Goal: Task Accomplishment & Management: Manage account settings

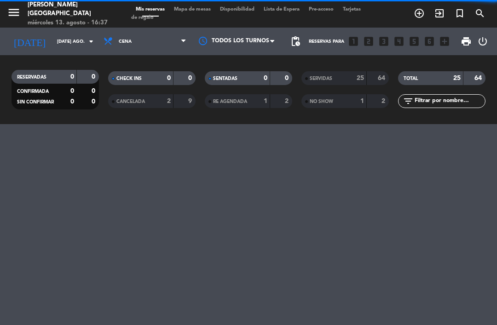
click at [85, 48] on input "[DATE] ago." at bounding box center [83, 41] width 63 height 14
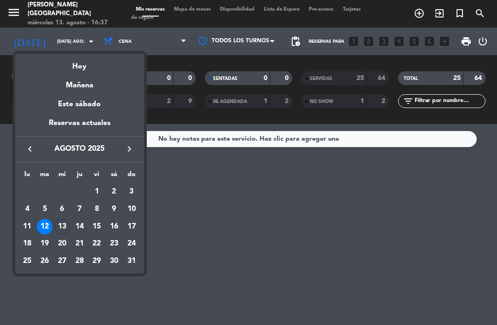
click at [61, 227] on div "13" at bounding box center [62, 227] width 16 height 16
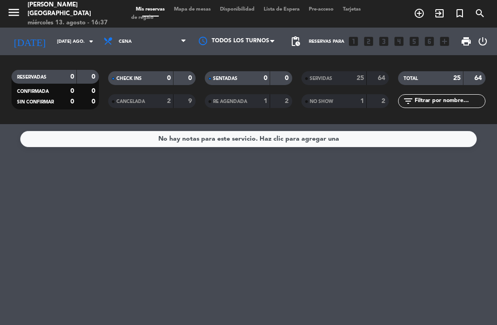
type input "mié. 13 ago."
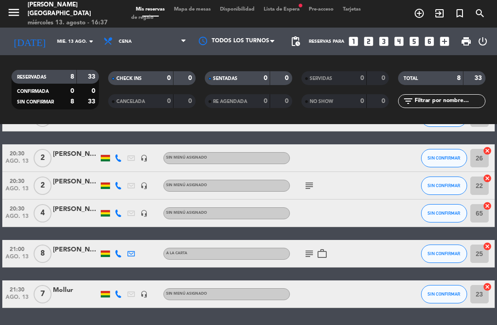
scroll to position [130, 0]
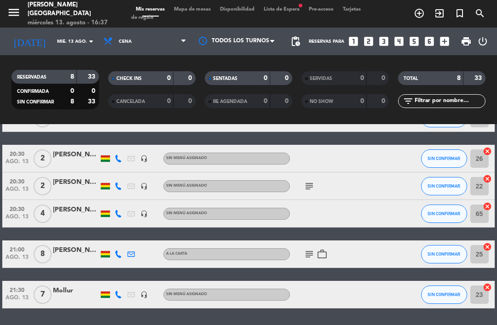
click at [201, 7] on span "Mapa de mesas" at bounding box center [192, 9] width 46 height 5
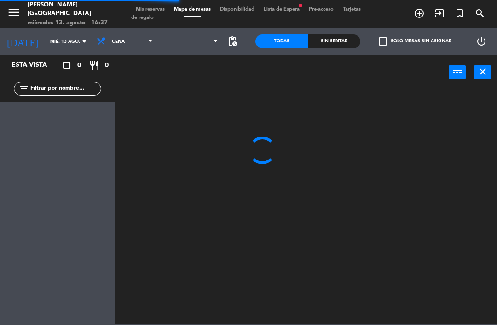
click at [289, 8] on span "Lista de Espera fiber_manual_record" at bounding box center [281, 9] width 45 height 5
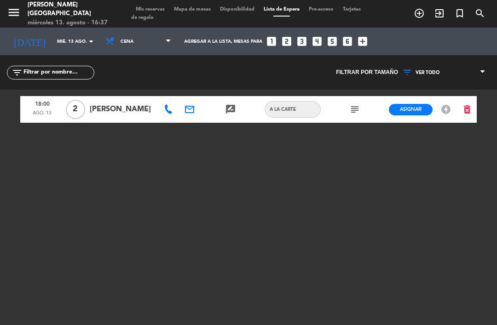
click at [207, 9] on span "Mapa de mesas" at bounding box center [192, 9] width 46 height 5
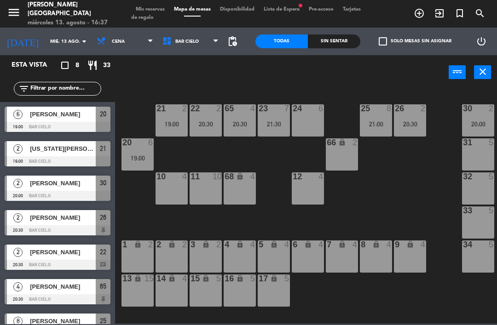
click at [148, 160] on div "19:00" at bounding box center [137, 158] width 32 height 6
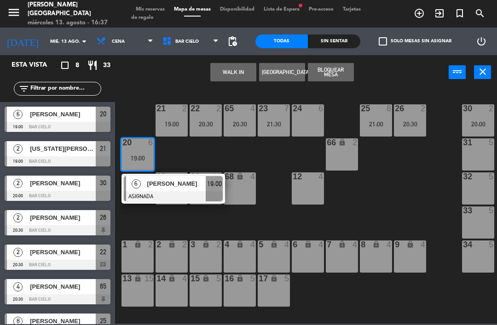
click at [317, 122] on div "24 6" at bounding box center [308, 120] width 32 height 32
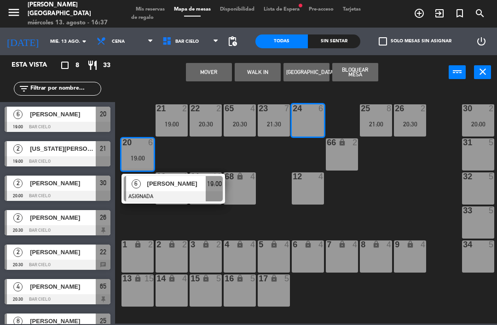
click at [205, 66] on button "Mover" at bounding box center [209, 72] width 46 height 18
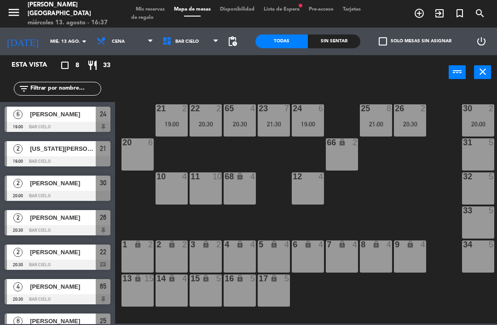
click at [284, 12] on span "Lista de Espera fiber_manual_record" at bounding box center [281, 9] width 45 height 5
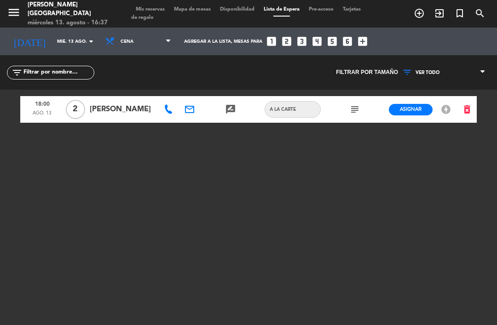
click at [182, 14] on span "Tarjetas de regalo" at bounding box center [245, 13] width 229 height 13
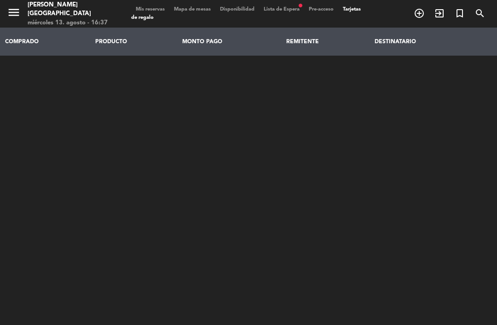
click at [199, 3] on div "menu [PERSON_NAME][GEOGRAPHIC_DATA] miércoles 13. agosto - 16:37 Mis reservas M…" at bounding box center [248, 14] width 497 height 28
click at [202, 12] on span "Mapa de mesas" at bounding box center [192, 9] width 46 height 5
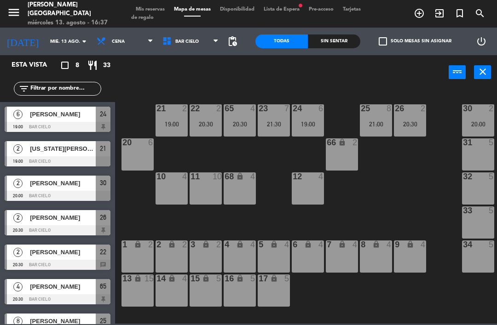
click at [212, 129] on div "22 2 20:30" at bounding box center [205, 120] width 32 height 32
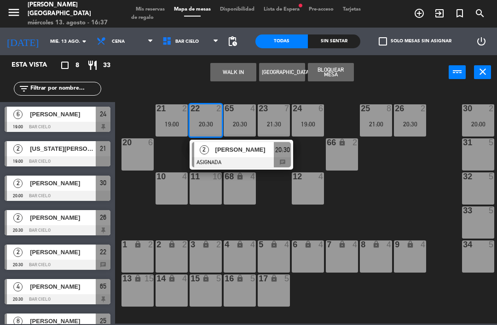
click at [143, 252] on div "1 lock 2" at bounding box center [137, 257] width 32 height 32
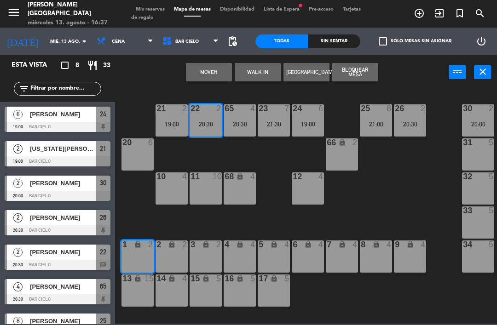
click at [226, 76] on button "Mover" at bounding box center [209, 72] width 46 height 18
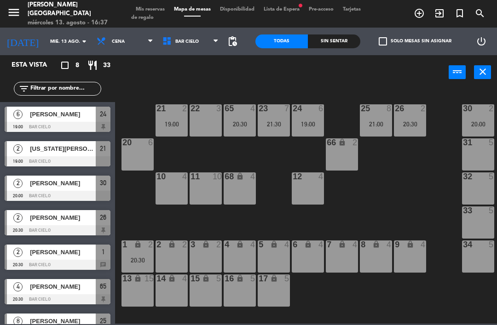
click at [293, 7] on span "Lista de Espera fiber_manual_record" at bounding box center [281, 9] width 45 height 5
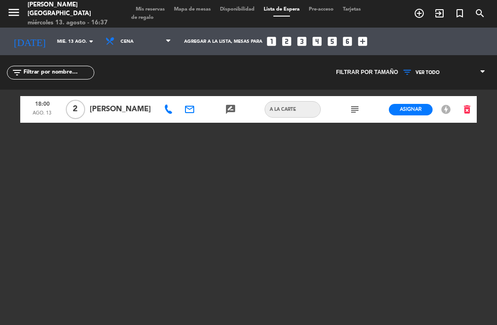
click at [415, 113] on span "Asignar" at bounding box center [411, 109] width 22 height 7
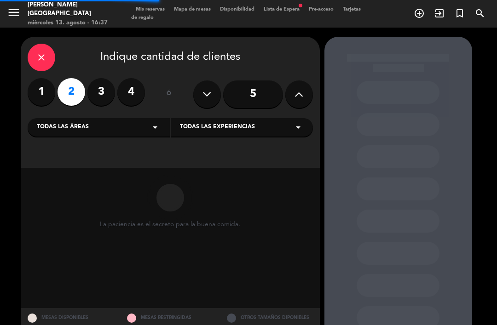
click at [50, 66] on div "close" at bounding box center [42, 58] width 28 height 28
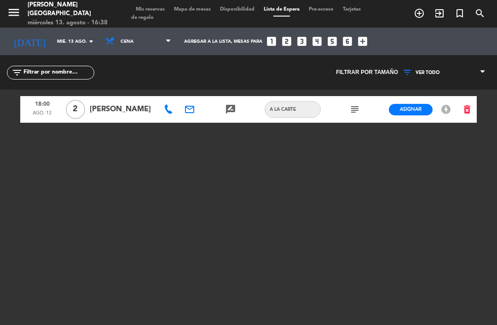
click at [358, 111] on icon "subject" at bounding box center [354, 109] width 11 height 11
click at [413, 143] on div "18:00 ago. 13 2 [PERSON_NAME] email rate_review credit_card A la carte subject …" at bounding box center [248, 205] width 456 height 230
click at [406, 115] on button "Asignar" at bounding box center [411, 109] width 44 height 11
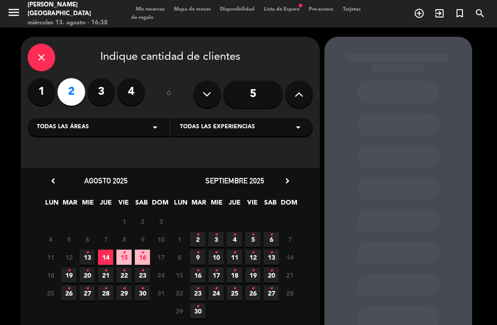
click at [89, 258] on span "13 •" at bounding box center [87, 257] width 15 height 15
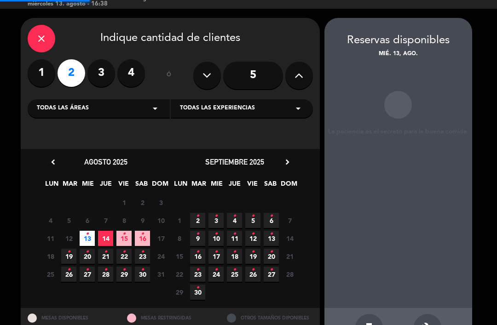
scroll to position [16, 0]
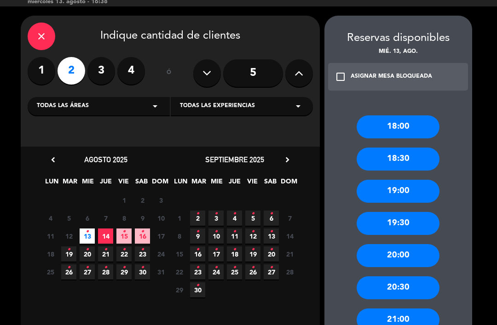
click at [410, 115] on div "18:00" at bounding box center [397, 126] width 83 height 23
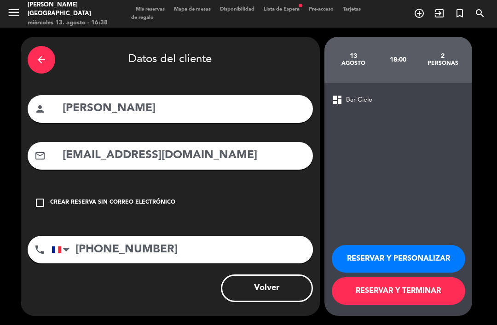
click at [362, 305] on button "RESERVAR Y TERMINAR" at bounding box center [398, 291] width 133 height 28
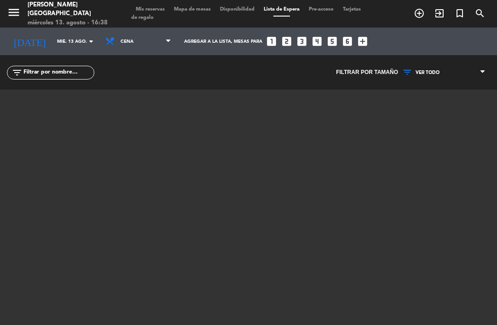
click at [204, 12] on span "Mapa de mesas" at bounding box center [192, 9] width 46 height 5
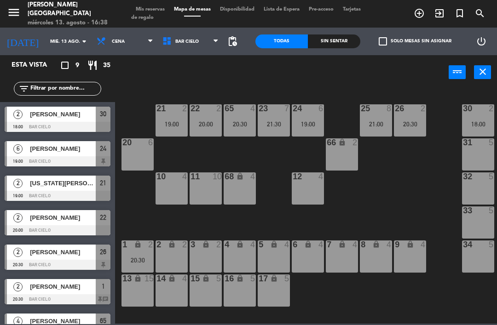
click at [481, 115] on div "30 2 18:00" at bounding box center [478, 120] width 32 height 32
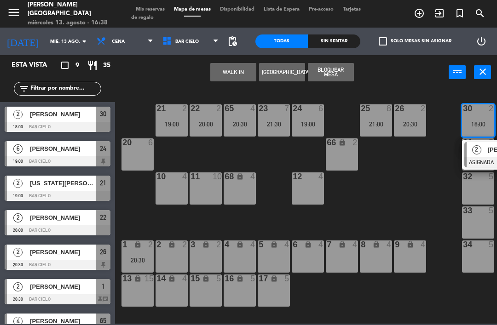
click at [214, 126] on div "20:00" at bounding box center [205, 124] width 32 height 6
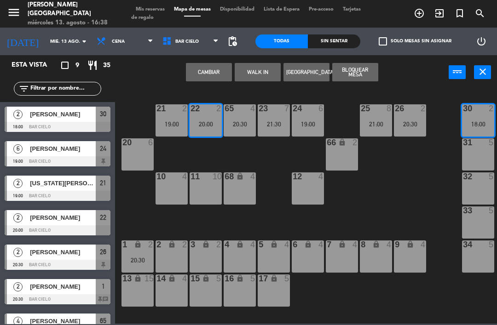
click at [216, 76] on button "Cambiar" at bounding box center [209, 72] width 46 height 18
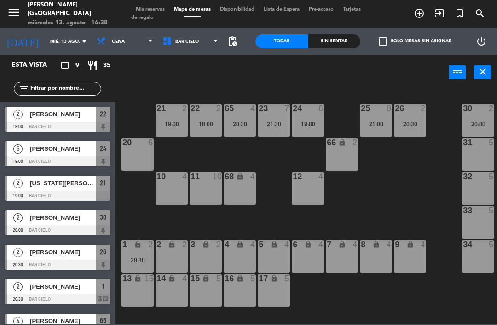
click at [487, 123] on div "20:00" at bounding box center [478, 124] width 32 height 6
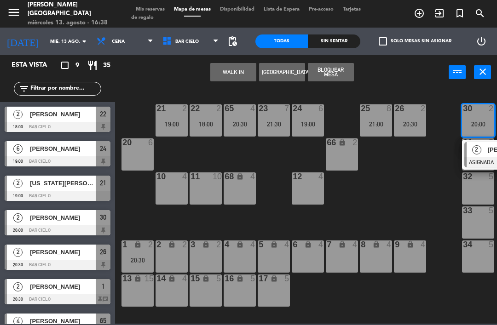
click at [482, 153] on div "2" at bounding box center [476, 149] width 20 height 15
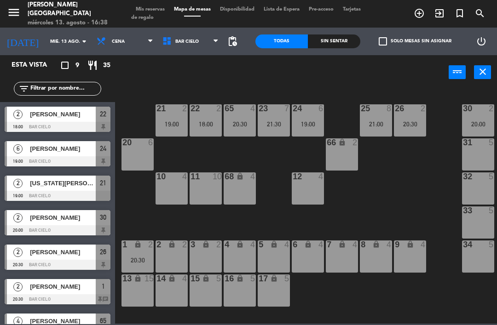
click at [419, 126] on div "20:30" at bounding box center [410, 124] width 32 height 6
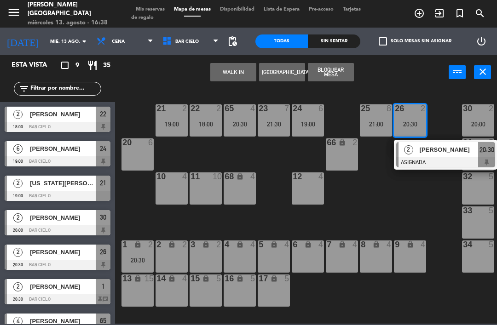
click at [446, 145] on span "[PERSON_NAME]" at bounding box center [448, 150] width 59 height 10
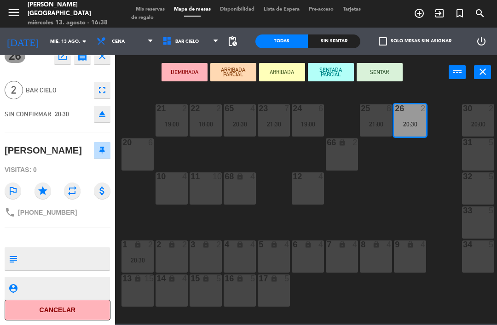
scroll to position [11, 0]
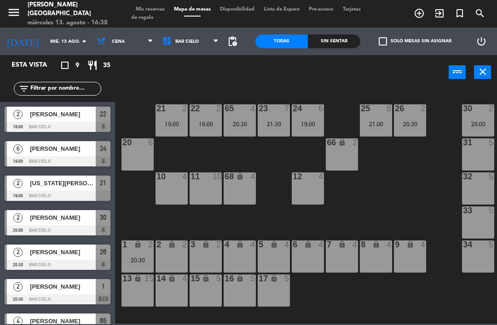
click at [171, 129] on div "21 2 19:00" at bounding box center [171, 120] width 32 height 32
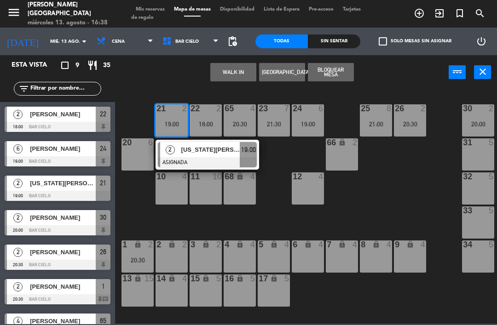
click at [254, 162] on div at bounding box center [207, 162] width 99 height 10
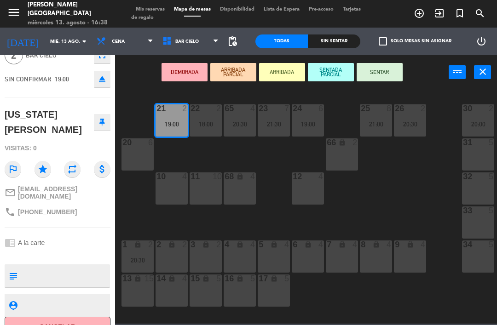
scroll to position [46, 0]
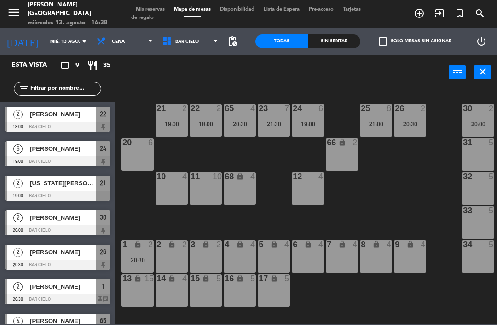
click at [418, 129] on div "26 2 20:30" at bounding box center [410, 120] width 32 height 32
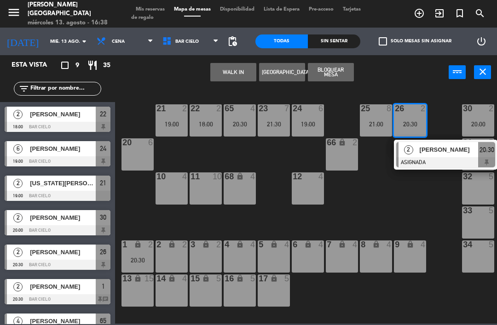
click at [476, 114] on div "30 2 20:00" at bounding box center [478, 120] width 32 height 32
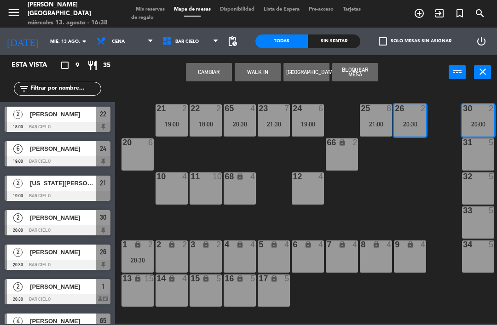
click at [210, 77] on button "Cambiar" at bounding box center [209, 72] width 46 height 18
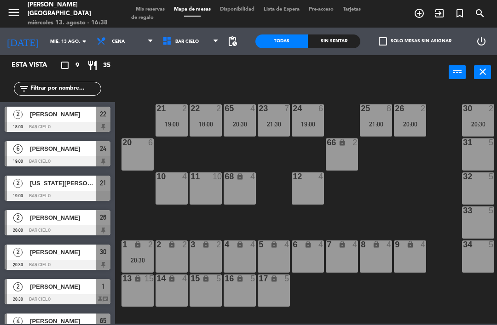
click at [163, 11] on span "Mis reservas" at bounding box center [150, 9] width 38 height 5
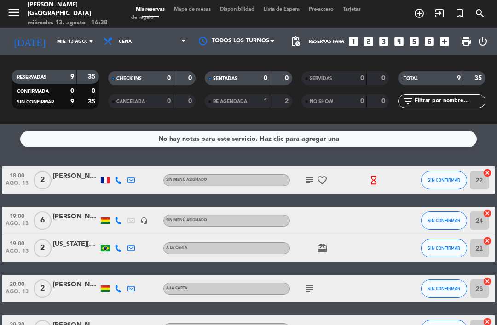
click at [86, 171] on div "[PERSON_NAME]" at bounding box center [76, 176] width 46 height 11
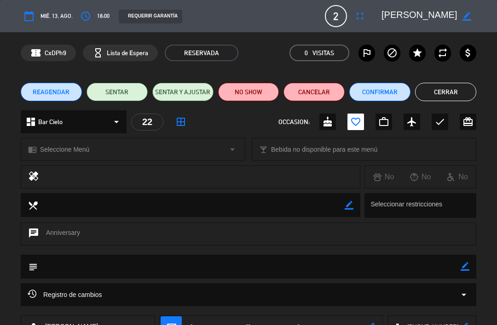
click at [464, 14] on icon "border_color" at bounding box center [466, 16] width 9 height 9
click at [451, 10] on textarea at bounding box center [419, 16] width 76 height 17
type textarea "[PERSON_NAME]"
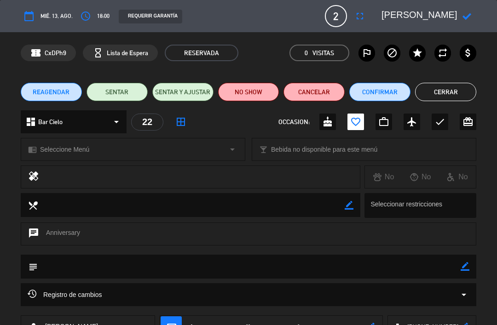
click at [435, 89] on button "Cerrar" at bounding box center [445, 92] width 61 height 18
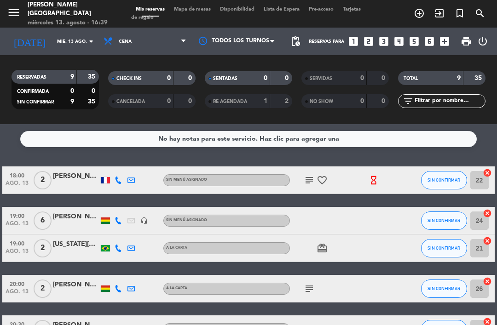
click at [63, 182] on div at bounding box center [76, 185] width 46 height 7
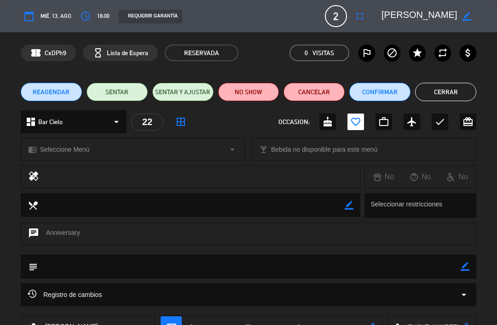
click at [468, 17] on icon "border_color" at bounding box center [466, 16] width 9 height 9
click at [443, 11] on textarea at bounding box center [419, 16] width 76 height 17
type textarea "[PERSON_NAME]"
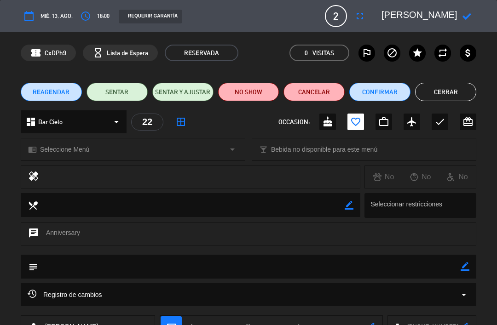
click at [464, 20] on icon at bounding box center [466, 16] width 9 height 9
click at [449, 91] on button "Cerrar" at bounding box center [445, 92] width 61 height 18
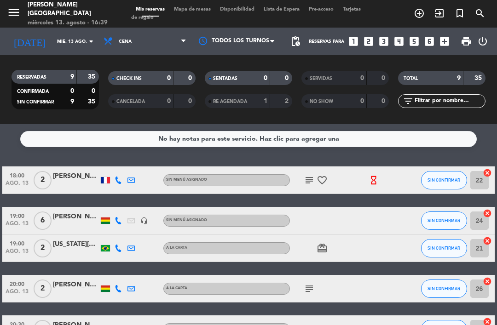
click at [120, 166] on div at bounding box center [118, 179] width 13 height 27
click at [115, 177] on icon at bounding box center [118, 180] width 7 height 7
click at [318, 175] on icon "favorite_border" at bounding box center [321, 180] width 11 height 11
click at [380, 148] on div "No hay notas para este servicio. Haz clic para agregar una 18:00 ago. 13 2 [PER…" at bounding box center [248, 224] width 497 height 201
click at [119, 177] on icon at bounding box center [118, 180] width 7 height 7
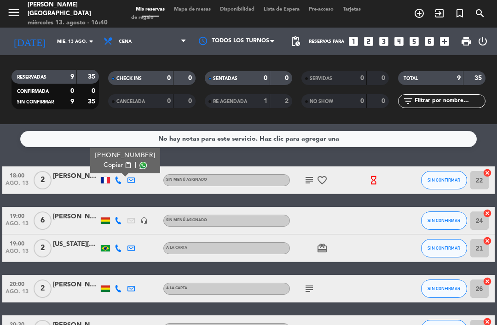
click at [111, 207] on div at bounding box center [105, 220] width 13 height 27
click at [120, 217] on icon at bounding box center [118, 220] width 7 height 7
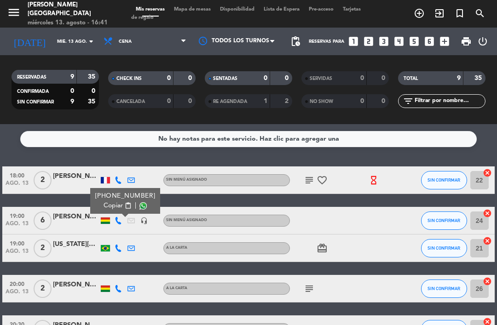
scroll to position [3, 0]
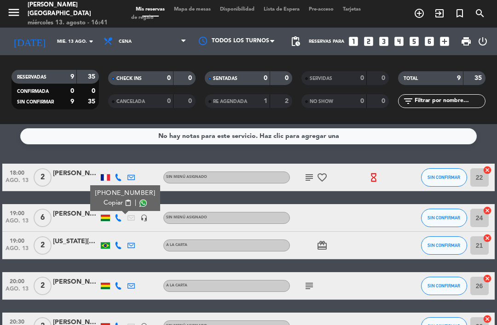
click at [120, 242] on icon at bounding box center [118, 245] width 7 height 7
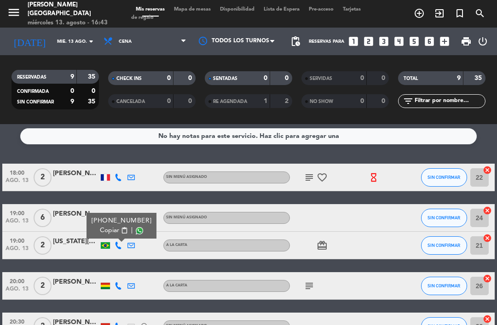
click at [120, 282] on icon at bounding box center [118, 285] width 7 height 7
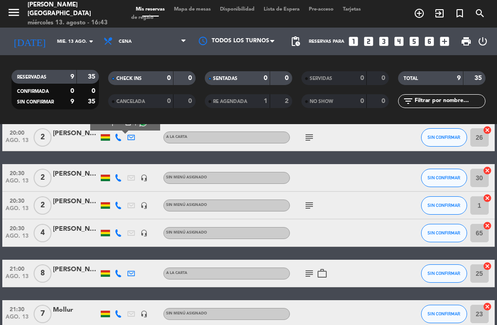
scroll to position [161, 0]
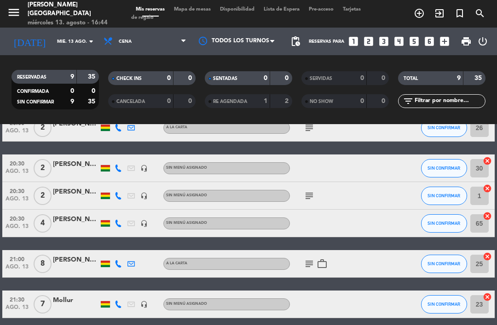
click at [117, 165] on icon at bounding box center [118, 168] width 7 height 7
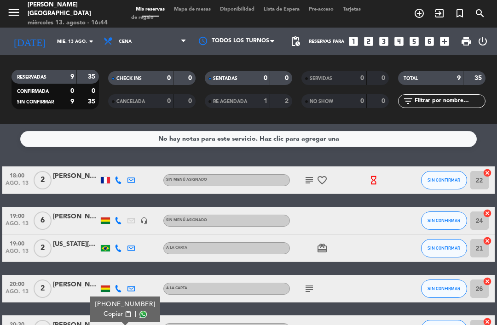
scroll to position [0, 0]
click at [201, 11] on span "Mapa de mesas" at bounding box center [192, 9] width 46 height 5
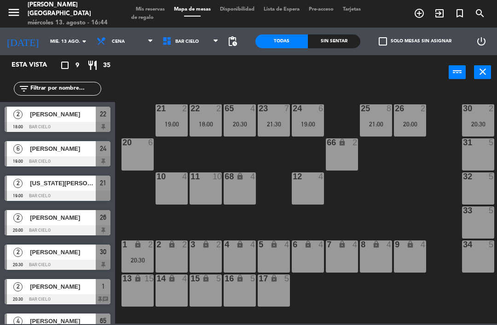
click at [151, 9] on span "Mis reservas" at bounding box center [150, 9] width 38 height 5
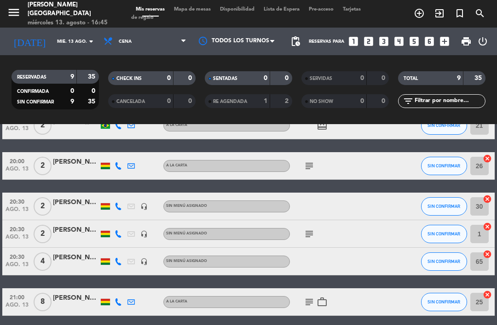
scroll to position [139, 0]
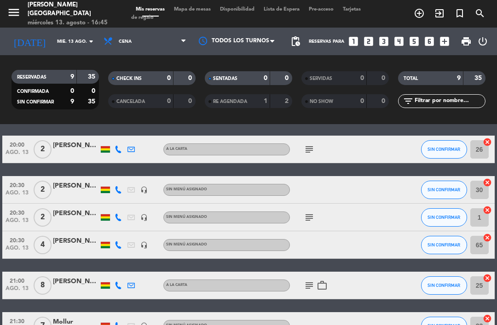
click at [117, 190] on icon at bounding box center [118, 189] width 7 height 7
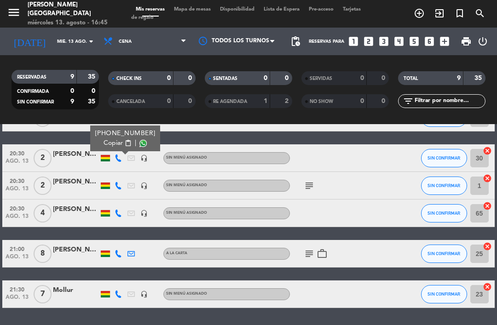
scroll to position [171, 0]
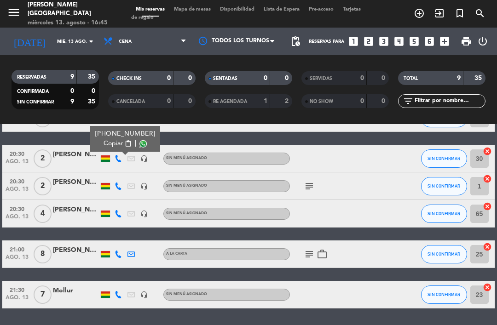
click at [117, 189] on icon at bounding box center [118, 186] width 7 height 7
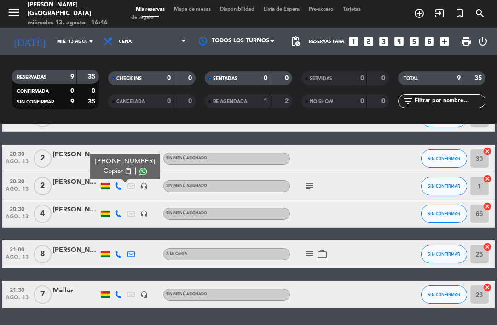
click at [110, 203] on div at bounding box center [105, 213] width 13 height 27
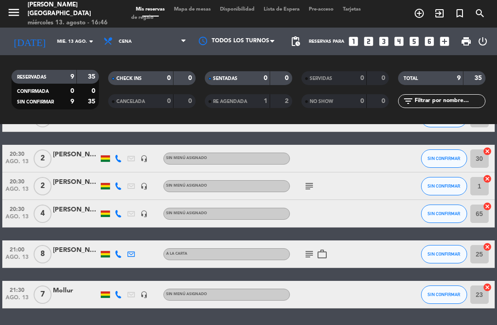
click at [116, 211] on icon at bounding box center [118, 213] width 7 height 7
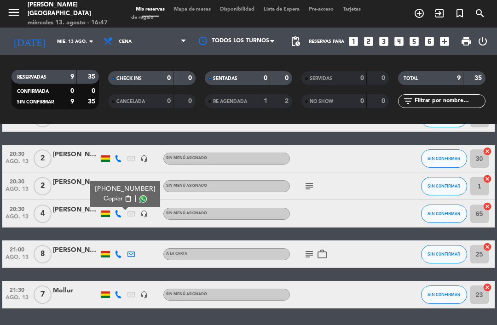
click at [151, 206] on div at bounding box center [156, 213] width 13 height 27
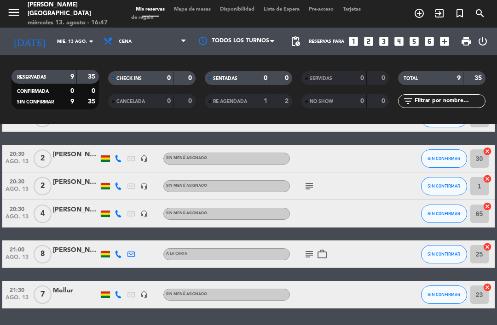
click at [147, 214] on icon "headset_mic" at bounding box center [143, 213] width 7 height 7
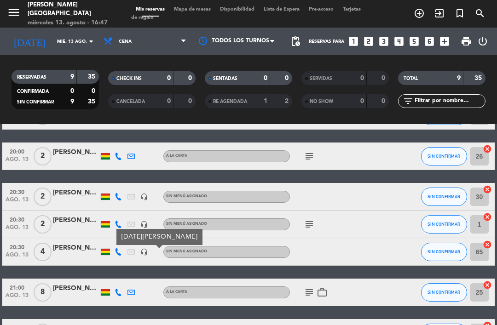
scroll to position [110, 0]
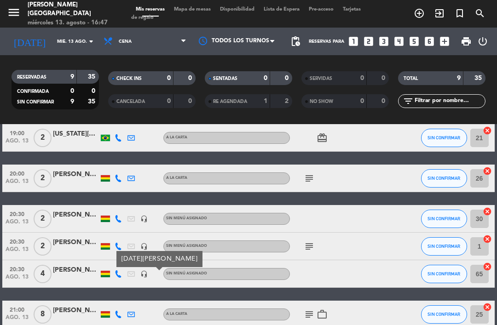
click at [449, 244] on span "SIN CONFIRMAR" at bounding box center [443, 246] width 33 height 5
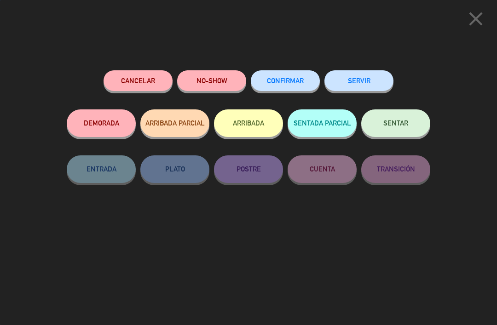
click at [279, 82] on span "CONFIRMAR" at bounding box center [285, 81] width 37 height 8
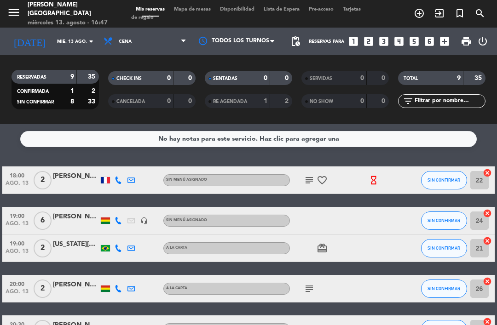
scroll to position [0, 0]
click at [446, 221] on span "SIN CONFIRMAR" at bounding box center [443, 220] width 33 height 5
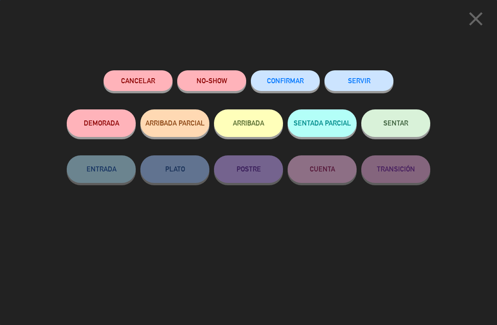
click at [297, 84] on button "CONFIRMAR" at bounding box center [285, 80] width 69 height 21
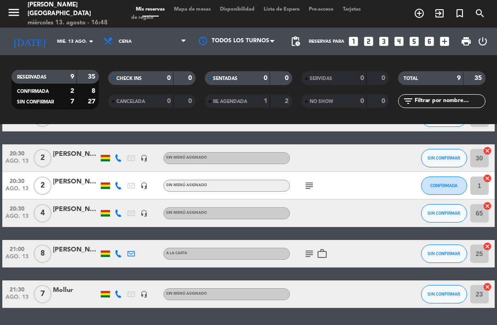
scroll to position [171, 0]
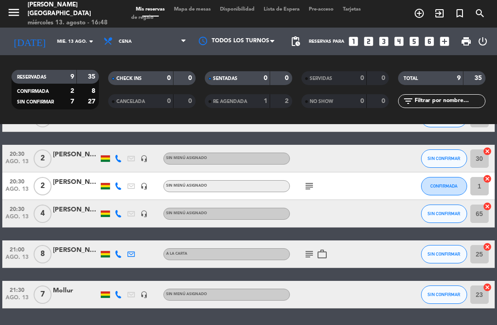
click at [121, 256] on icon at bounding box center [118, 254] width 7 height 7
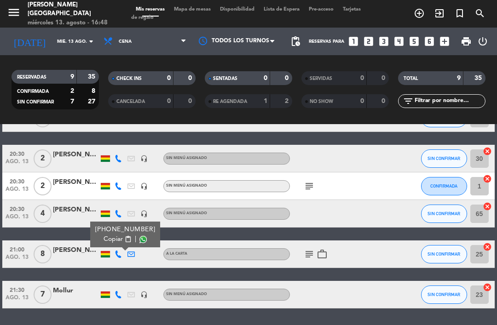
click at [311, 254] on icon "subject" at bounding box center [309, 254] width 11 height 11
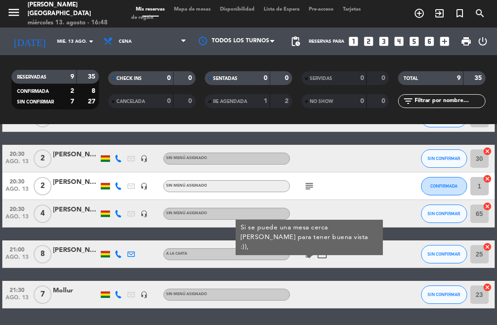
click at [119, 298] on icon at bounding box center [118, 294] width 7 height 7
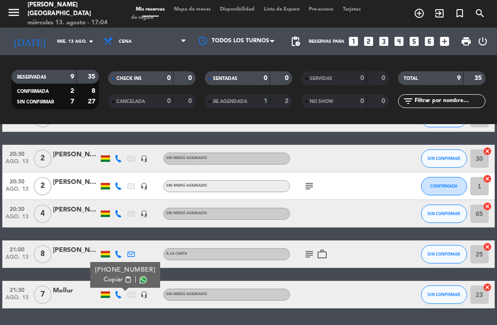
click at [193, 12] on span "Mapa de mesas" at bounding box center [192, 9] width 46 height 5
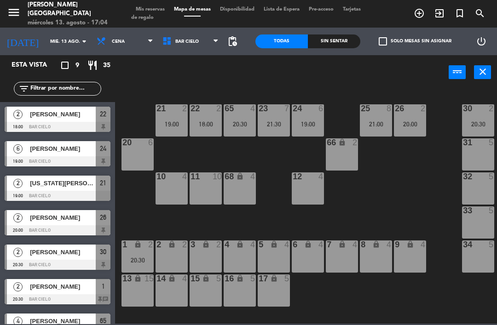
click at [156, 9] on span "Mis reservas" at bounding box center [150, 9] width 38 height 5
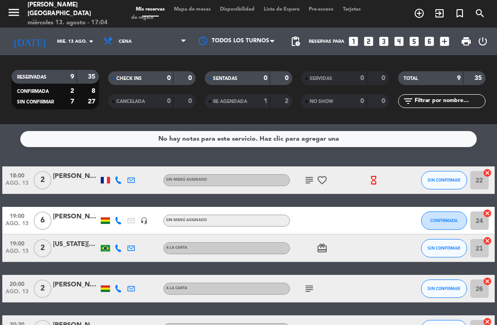
click at [445, 179] on span "SIN CONFIRMAR" at bounding box center [443, 180] width 33 height 5
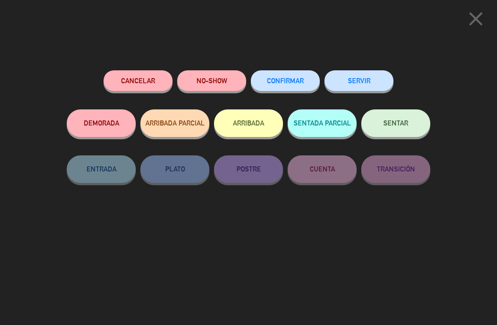
click at [297, 82] on span "CONFIRMAR" at bounding box center [285, 81] width 37 height 8
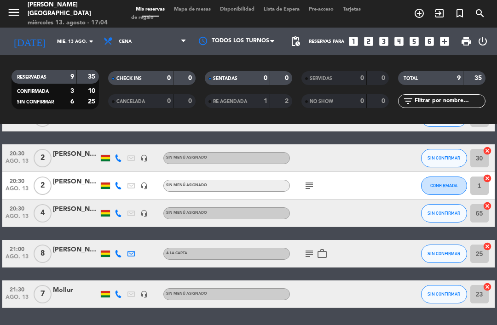
scroll to position [171, 0]
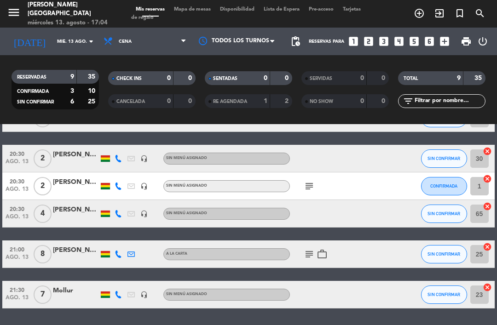
click at [452, 303] on button "SIN CONFIRMAR" at bounding box center [444, 295] width 46 height 18
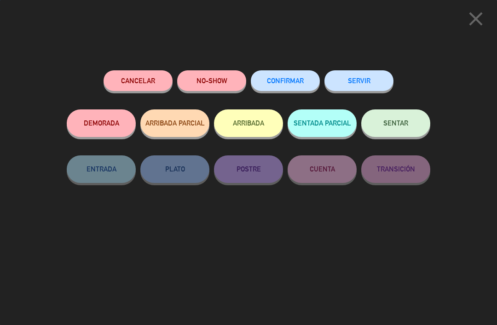
click at [288, 89] on button "CONFIRMAR" at bounding box center [285, 80] width 69 height 21
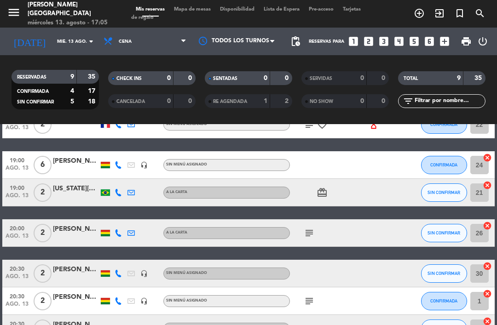
scroll to position [54, 0]
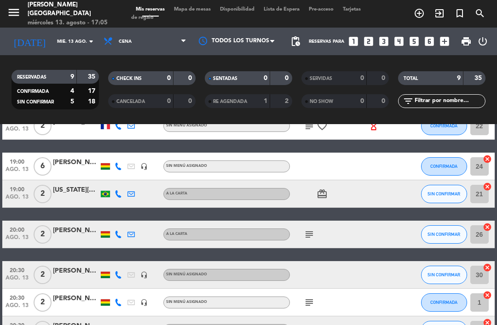
click at [438, 195] on span "SIN CONFIRMAR" at bounding box center [443, 193] width 33 height 5
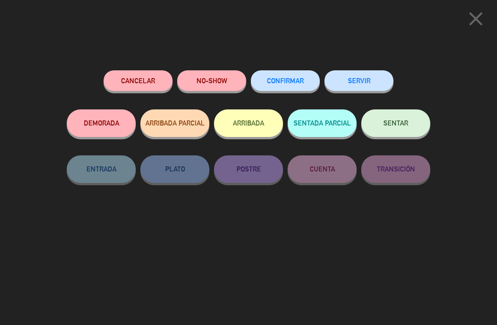
click at [290, 77] on span "CONFIRMAR" at bounding box center [285, 81] width 37 height 8
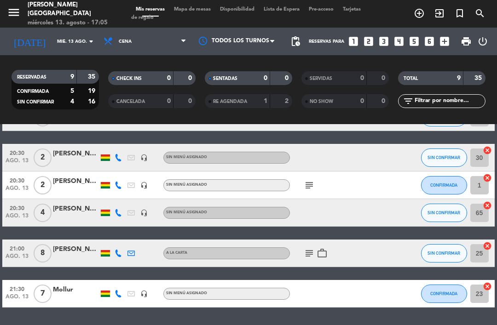
scroll to position [171, 0]
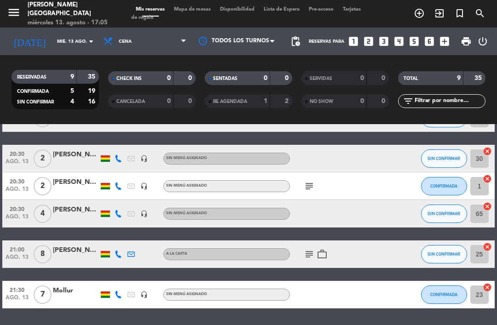
click at [307, 183] on icon "subject" at bounding box center [309, 186] width 11 height 11
click at [356, 218] on div at bounding box center [328, 213] width 77 height 27
click at [198, 10] on span "Mapa de mesas" at bounding box center [192, 9] width 46 height 5
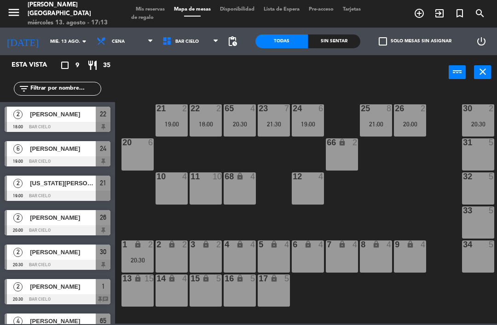
click at [208, 124] on div "18:00" at bounding box center [205, 124] width 32 height 6
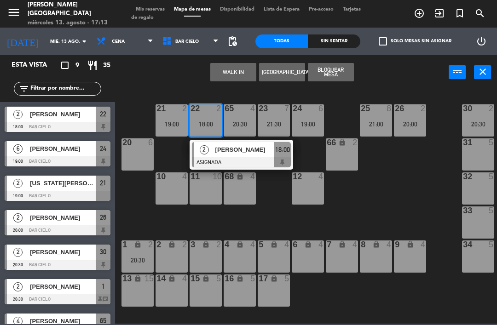
click at [142, 273] on div "1 lock 2 20:30" at bounding box center [137, 257] width 32 height 32
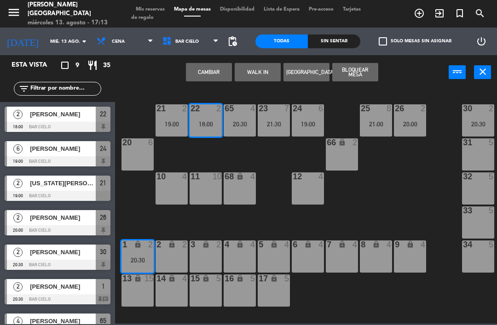
click at [211, 115] on div "22 2 18:00" at bounding box center [205, 120] width 32 height 32
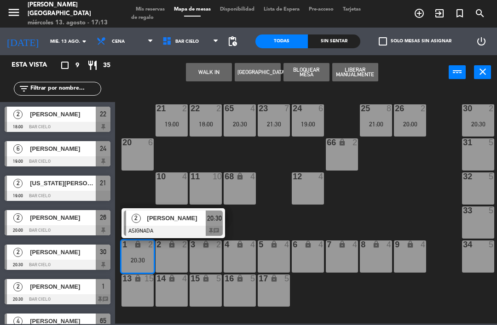
click at [209, 229] on div at bounding box center [173, 231] width 99 height 10
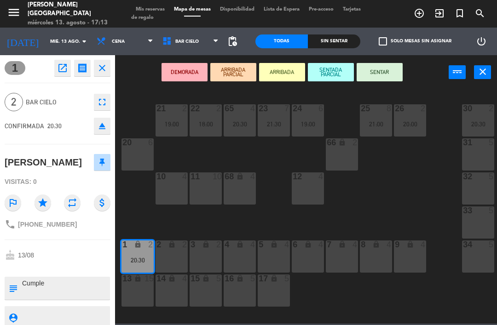
click at [48, 297] on textarea at bounding box center [65, 288] width 88 height 19
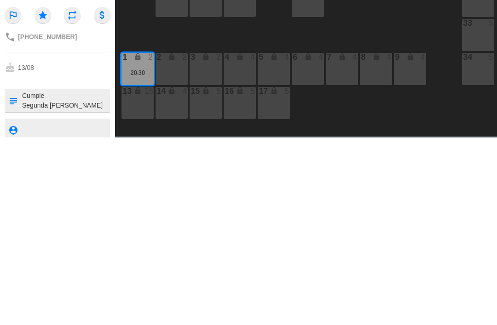
type textarea "Cumple Segunda [PERSON_NAME] 22"
click at [92, 264] on div at bounding box center [58, 267] width 106 height 6
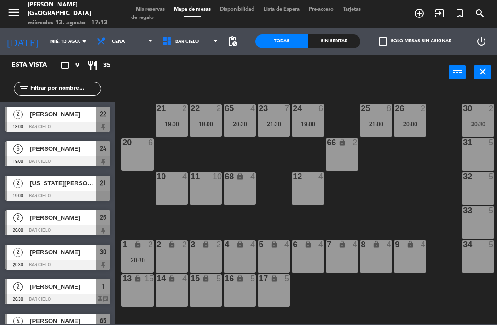
click at [155, 7] on span "Mis reservas" at bounding box center [150, 9] width 38 height 5
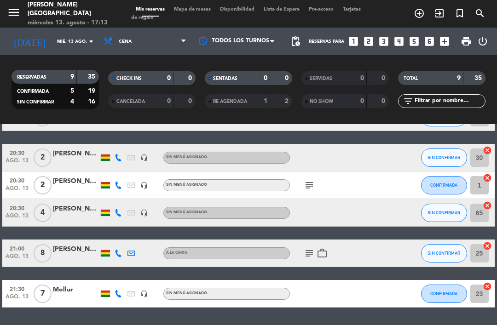
scroll to position [171, 0]
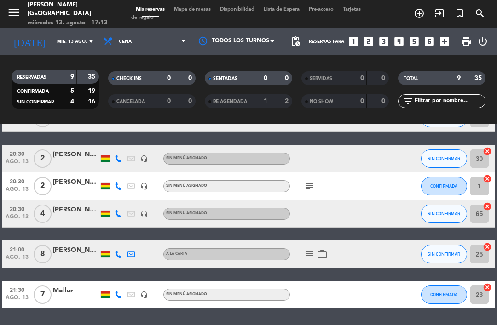
click at [437, 252] on span "SIN CONFIRMAR" at bounding box center [443, 254] width 33 height 5
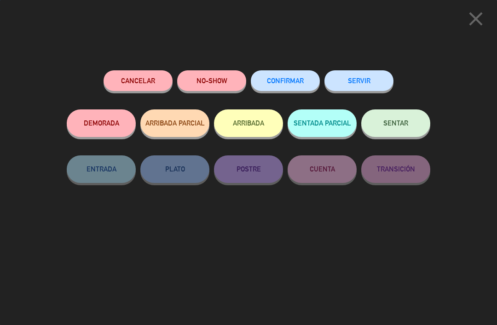
click at [293, 71] on button "CONFIRMAR" at bounding box center [285, 80] width 69 height 21
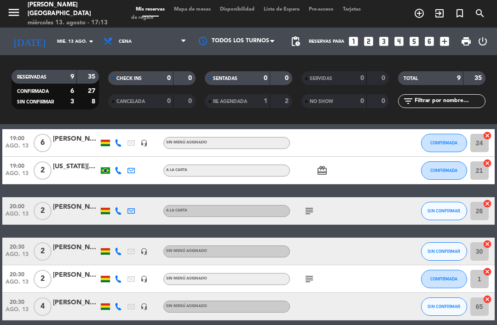
scroll to position [94, 0]
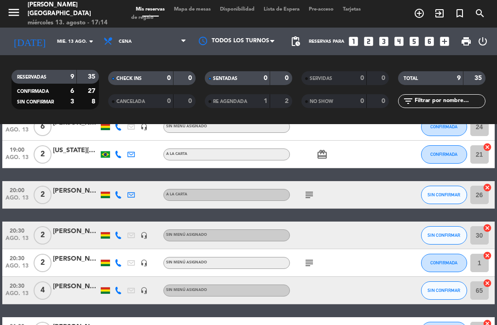
click at [190, 12] on span "Mapa de mesas" at bounding box center [192, 9] width 46 height 5
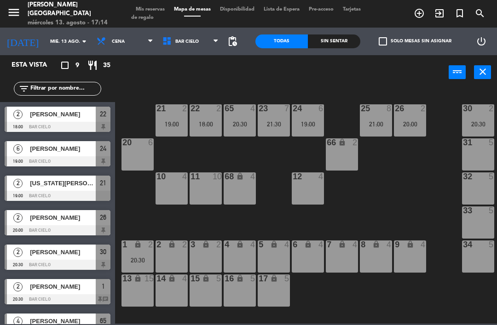
click at [146, 8] on span "Mis reservas" at bounding box center [150, 9] width 38 height 5
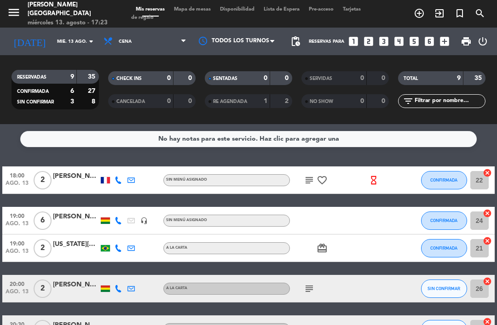
click at [195, 7] on span "Mapa de mesas" at bounding box center [192, 9] width 46 height 5
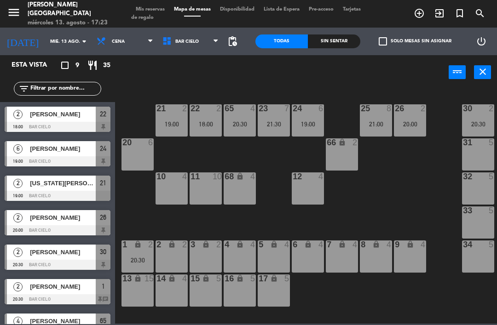
click at [143, 12] on span "Mis reservas" at bounding box center [150, 9] width 38 height 5
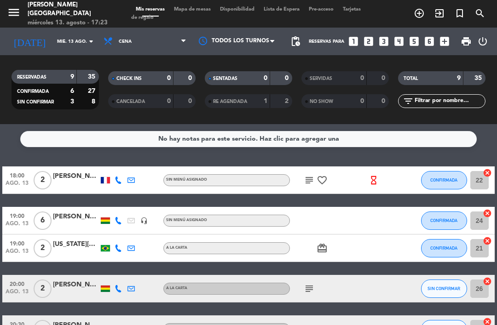
click at [79, 178] on div "[PERSON_NAME]" at bounding box center [76, 176] width 46 height 11
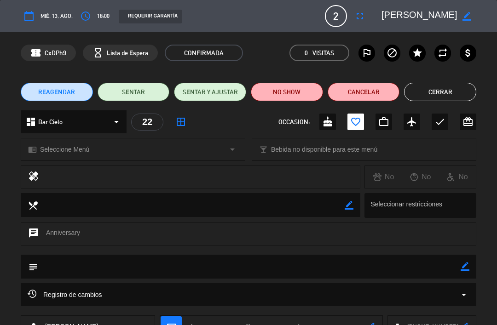
click at [438, 85] on button "Cerrar" at bounding box center [440, 92] width 72 height 18
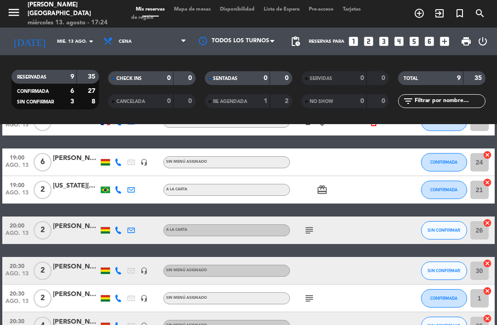
scroll to position [61, 0]
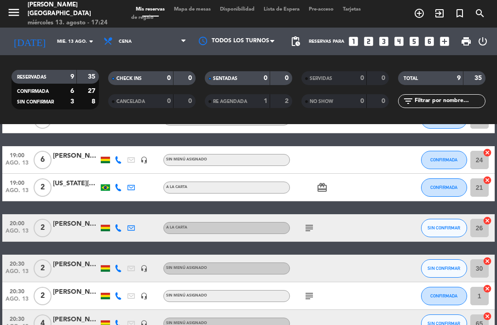
click at [74, 226] on div "[PERSON_NAME]" at bounding box center [76, 224] width 46 height 11
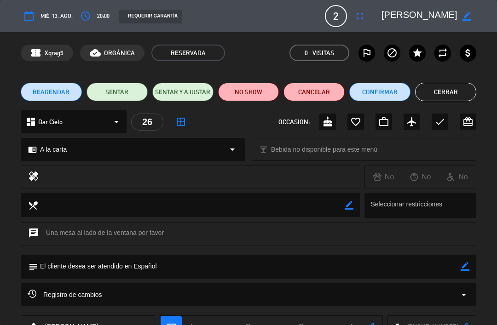
click at [442, 94] on button "Cerrar" at bounding box center [445, 92] width 61 height 18
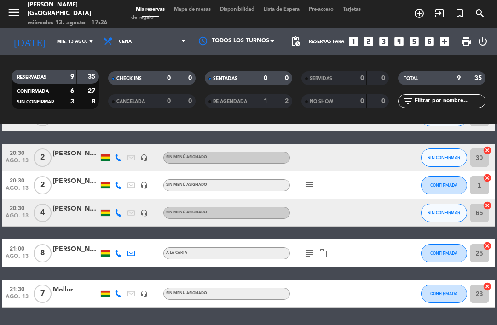
scroll to position [171, 0]
